Goal: Task Accomplishment & Management: Use online tool/utility

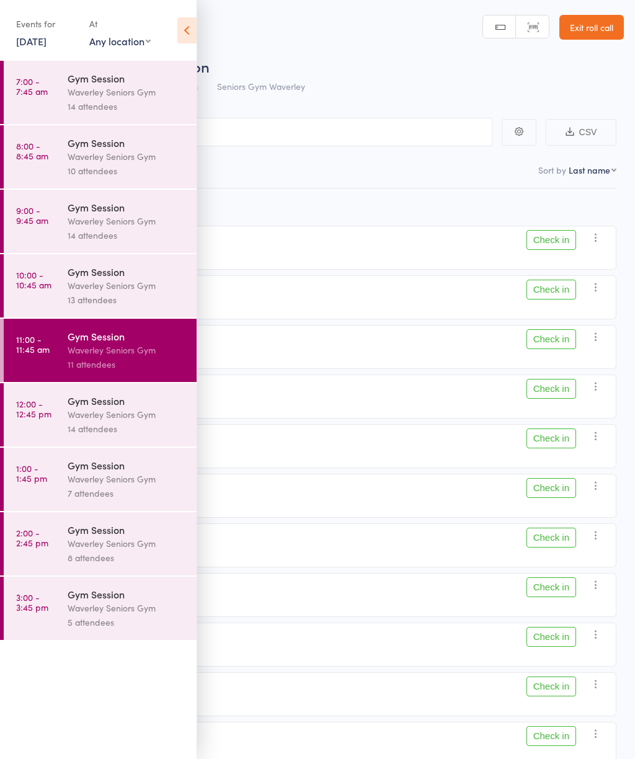
click at [44, 86] on time "7:00 - 7:45 am" at bounding box center [32, 86] width 32 height 20
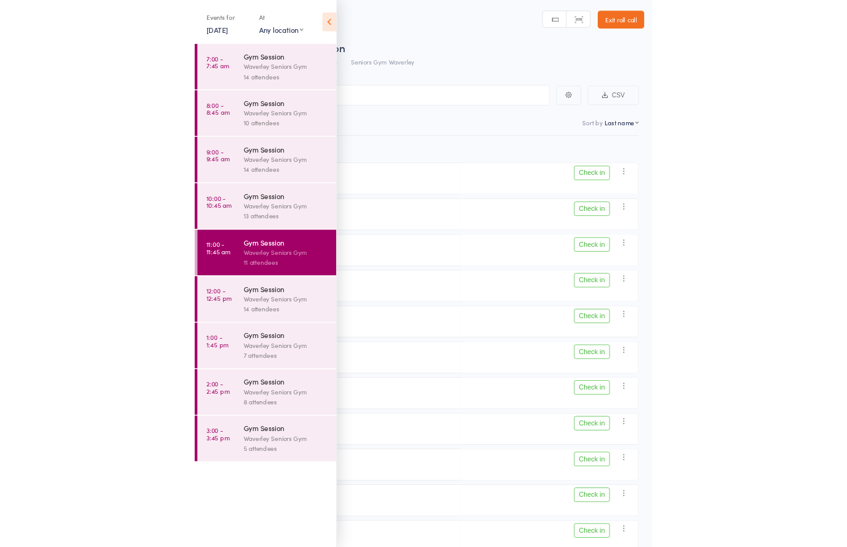
scroll to position [9, 0]
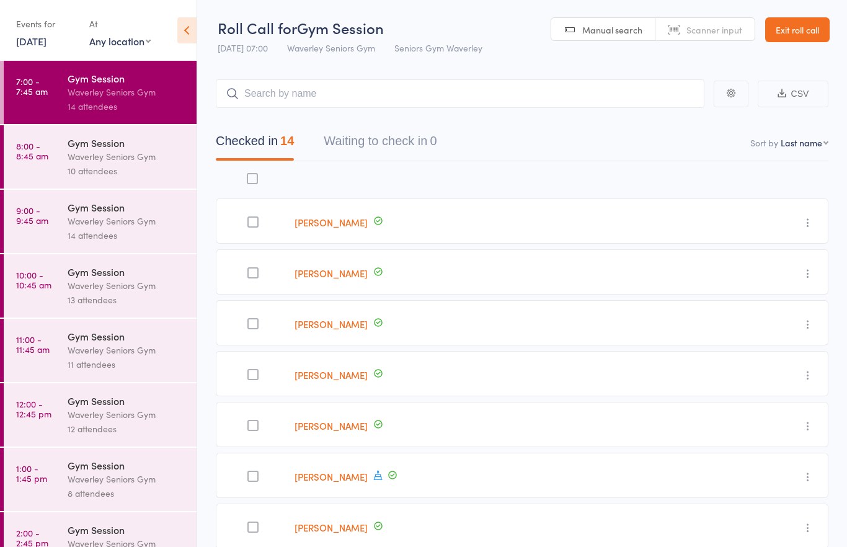
click at [17, 36] on link "[DATE]" at bounding box center [31, 41] width 30 height 14
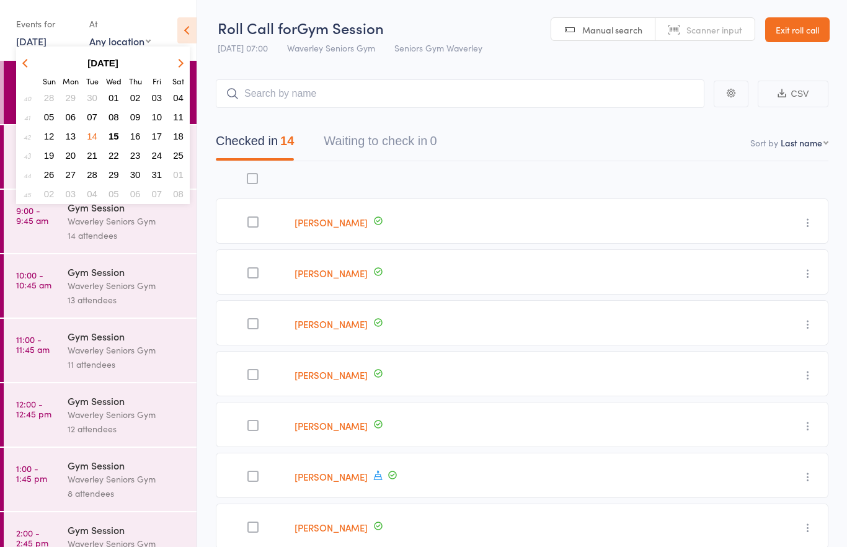
click at [114, 136] on span "15" at bounding box center [113, 136] width 11 height 11
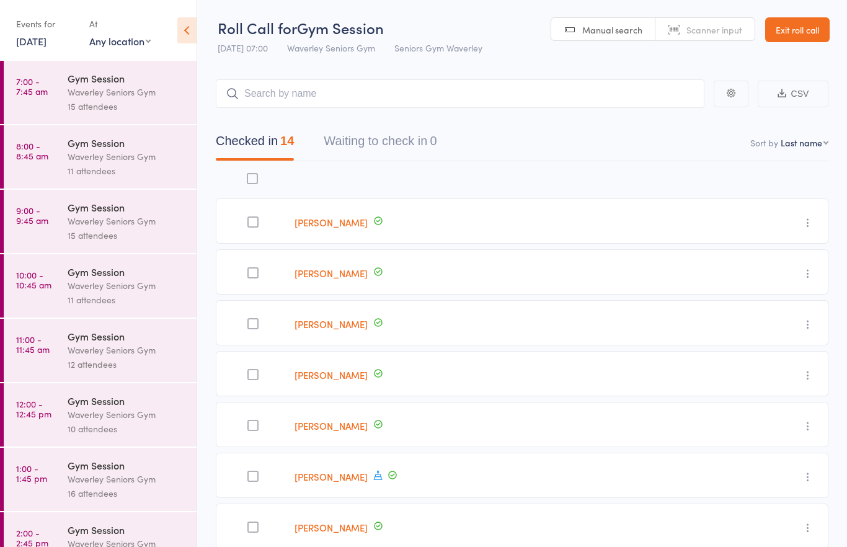
click at [81, 90] on div "Waverley Seniors Gym" at bounding box center [127, 92] width 118 height 14
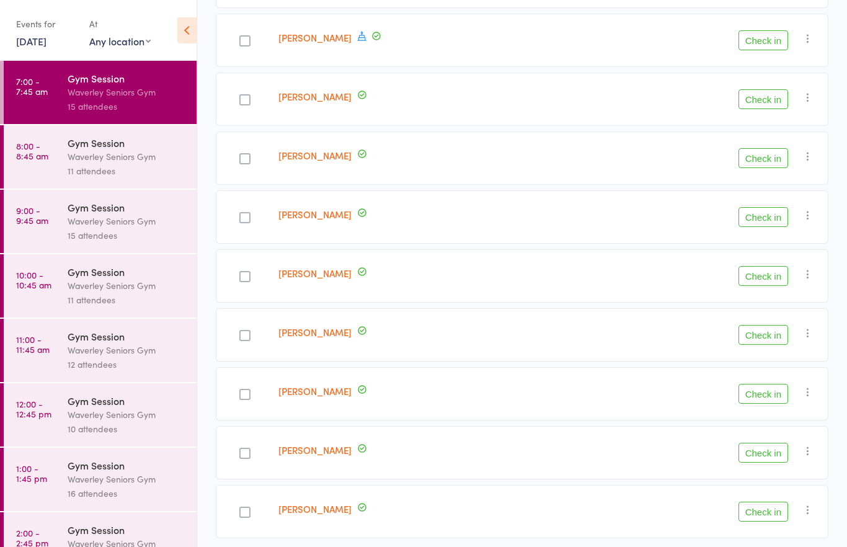
scroll to position [537, 0]
click at [774, 459] on button "Check in" at bounding box center [763, 454] width 50 height 20
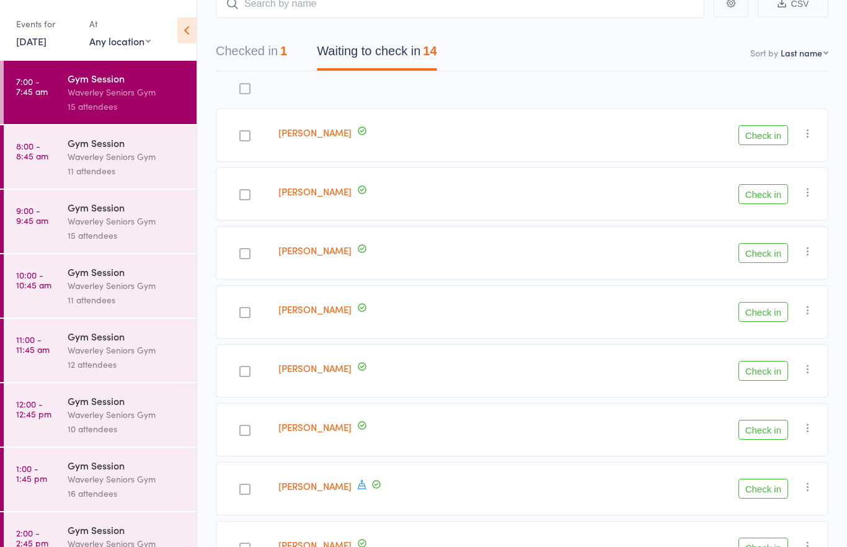
scroll to position [0, 0]
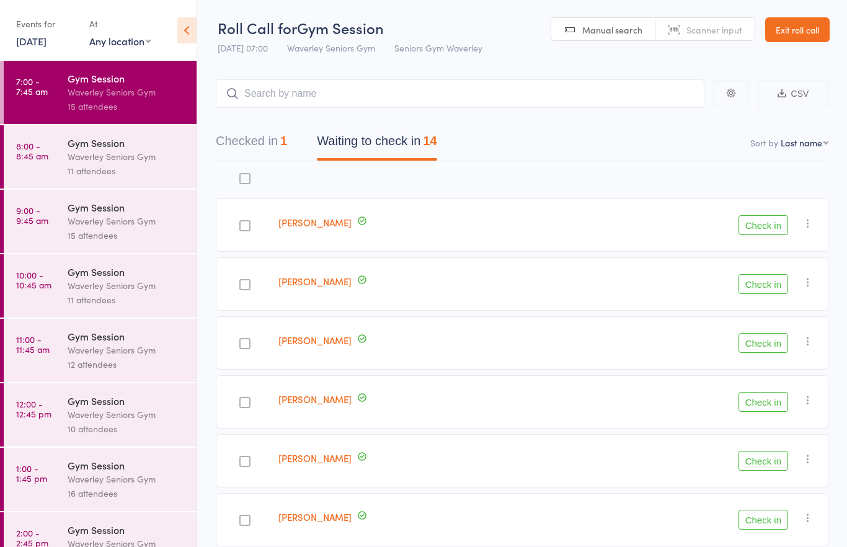
click at [764, 293] on button "Check in" at bounding box center [763, 284] width 50 height 20
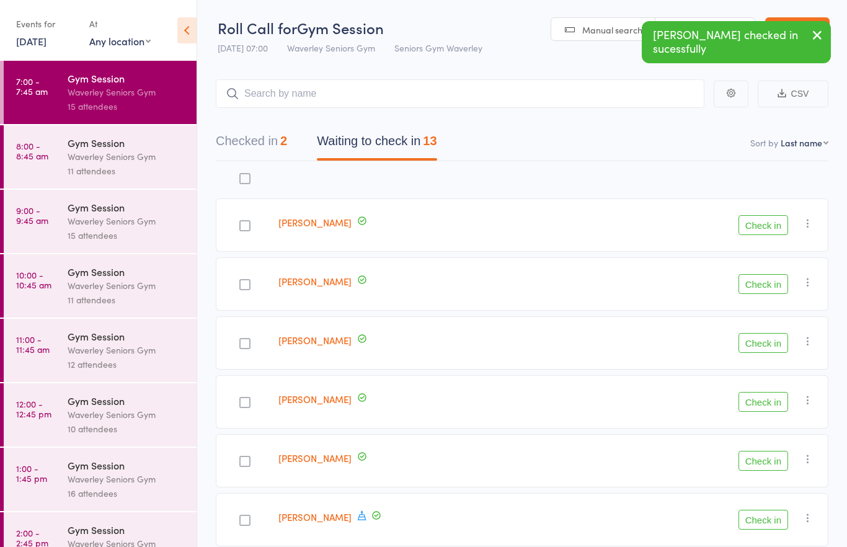
click at [757, 293] on button "Check in" at bounding box center [763, 284] width 50 height 20
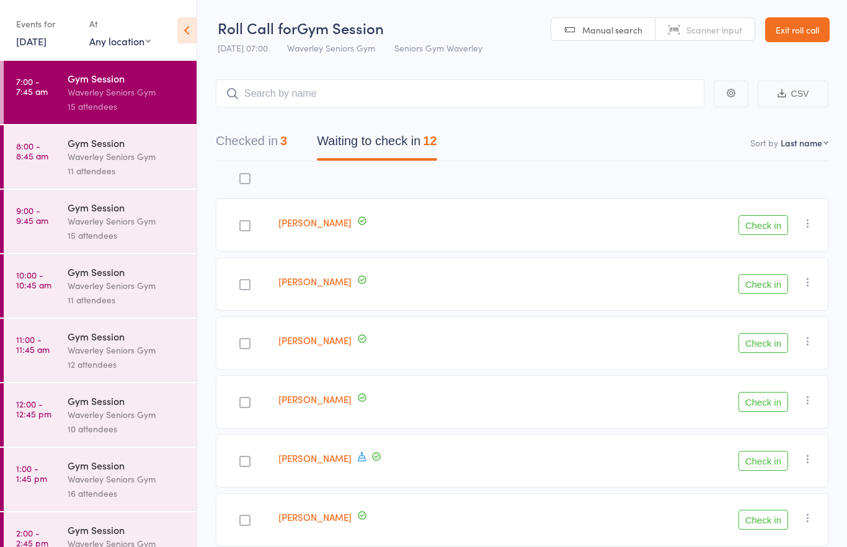
click at [764, 345] on button "Check in" at bounding box center [763, 343] width 50 height 20
click at [464, 226] on div "[PERSON_NAME]" at bounding box center [424, 224] width 302 height 53
click at [763, 343] on button "Check in" at bounding box center [763, 343] width 50 height 20
